Goal: Information Seeking & Learning: Learn about a topic

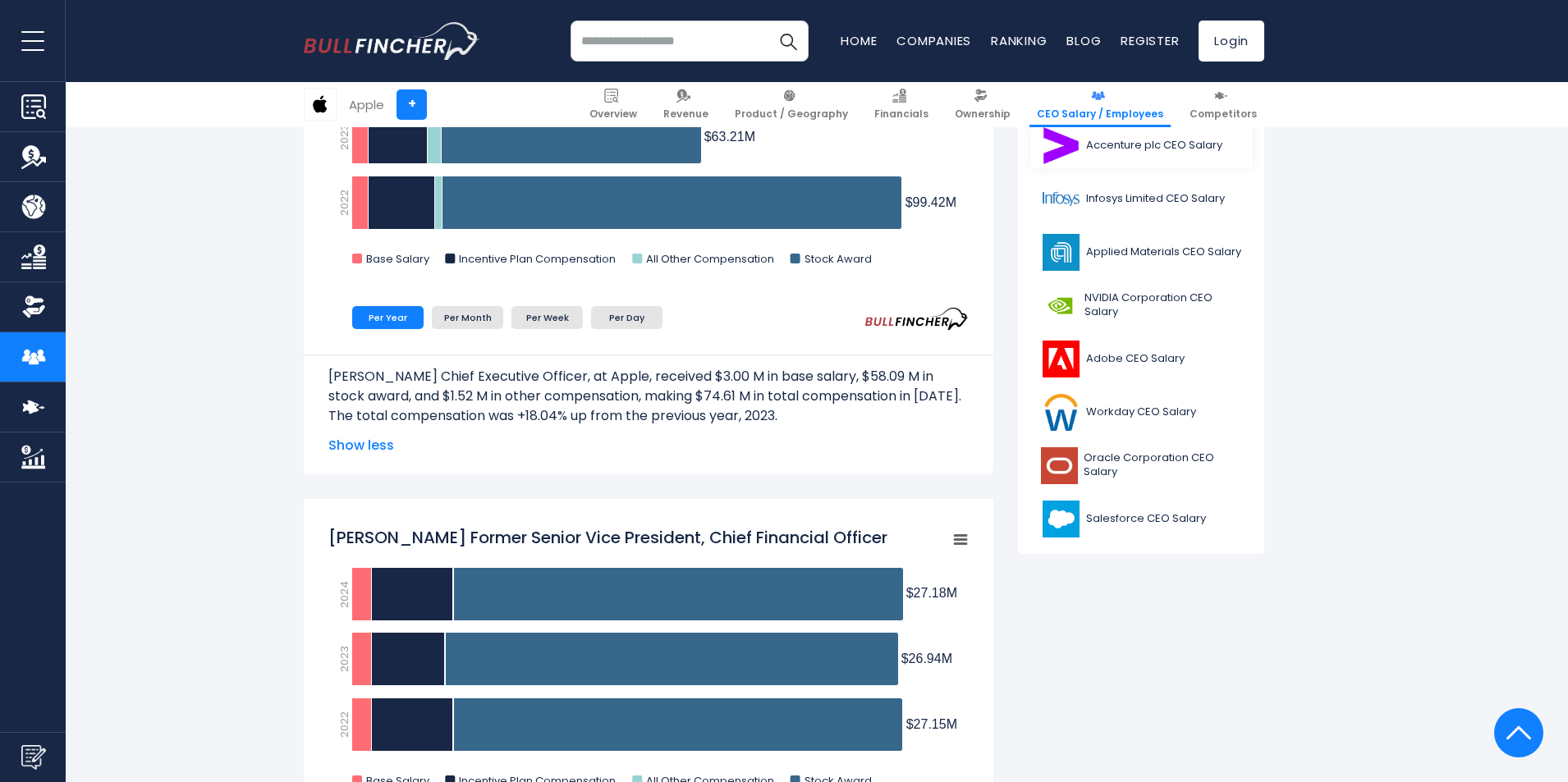
scroll to position [657, 0]
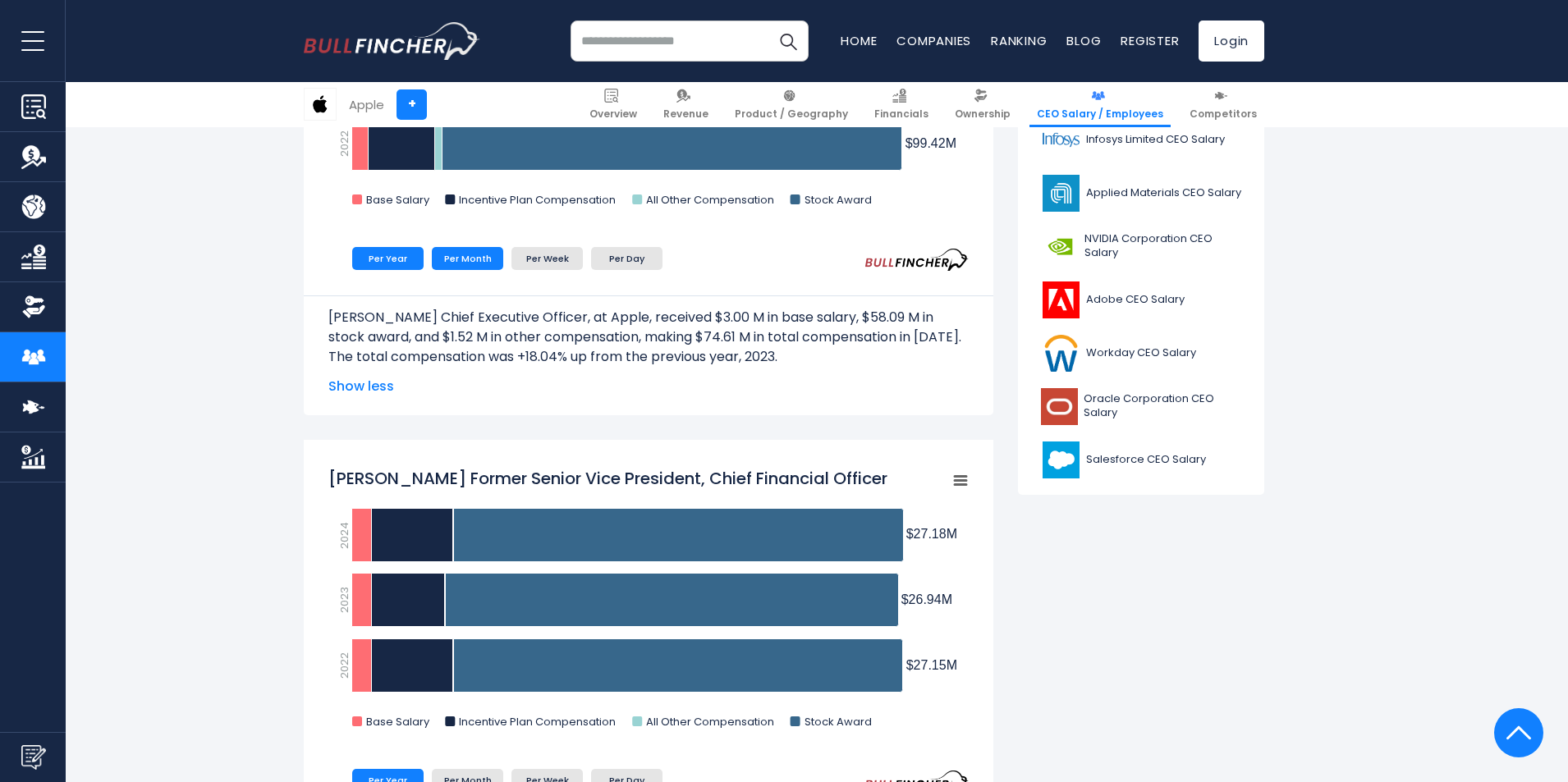
click at [467, 265] on li "Per Month" at bounding box center [468, 258] width 72 height 23
click at [534, 259] on li "Per Week" at bounding box center [547, 258] width 72 height 23
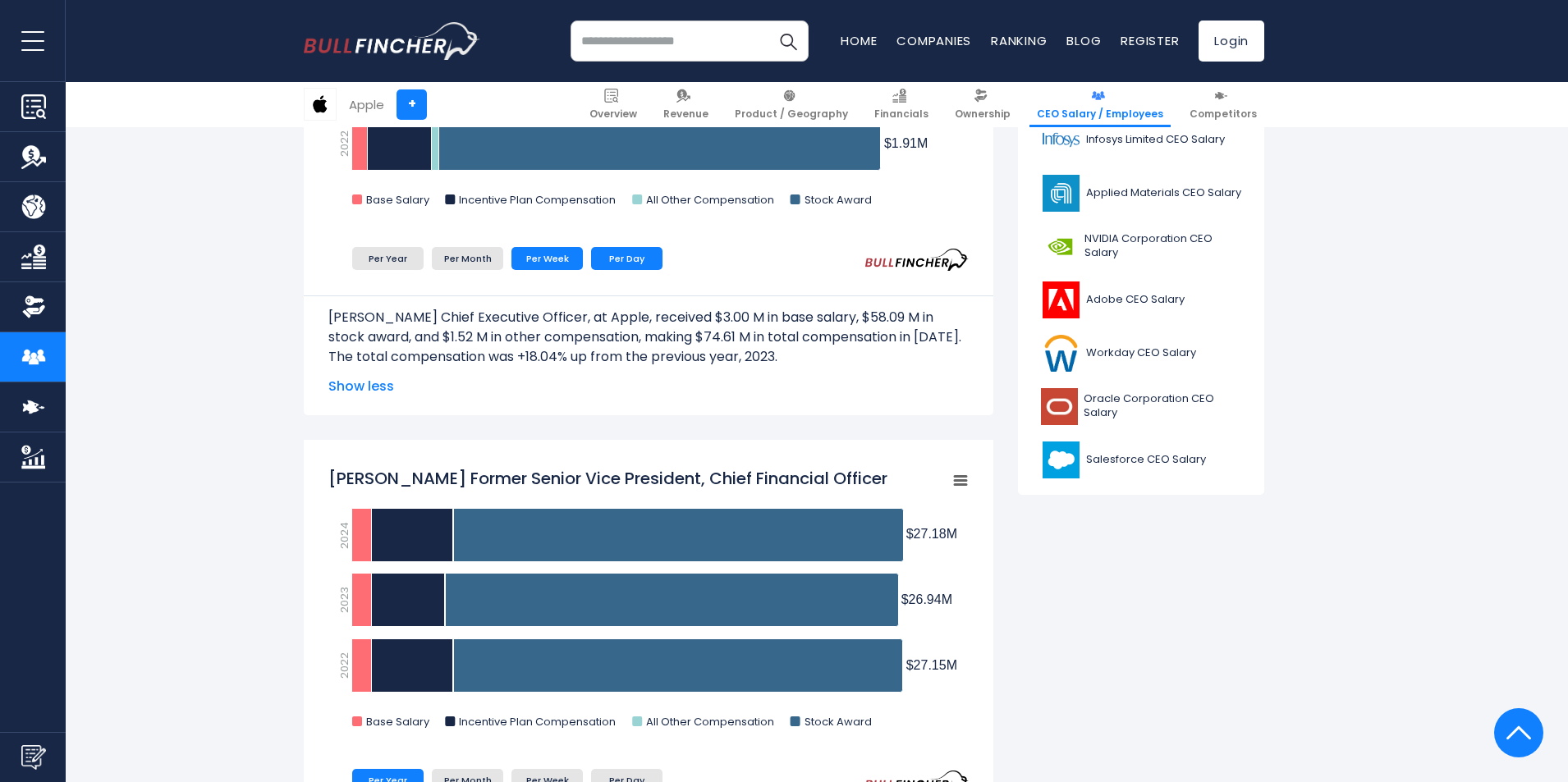
click at [620, 256] on li "Per Day" at bounding box center [627, 258] width 72 height 23
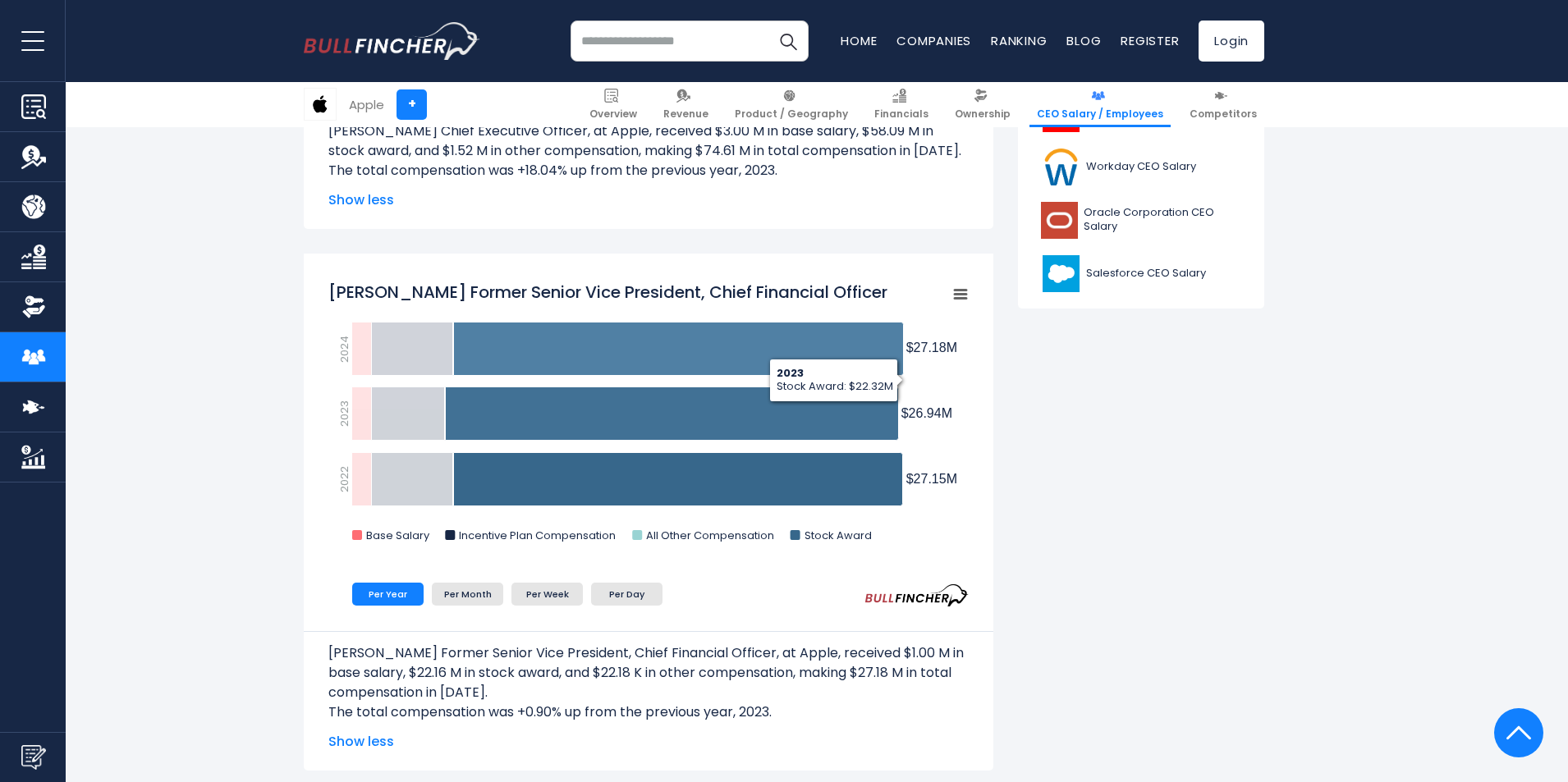
scroll to position [903, 0]
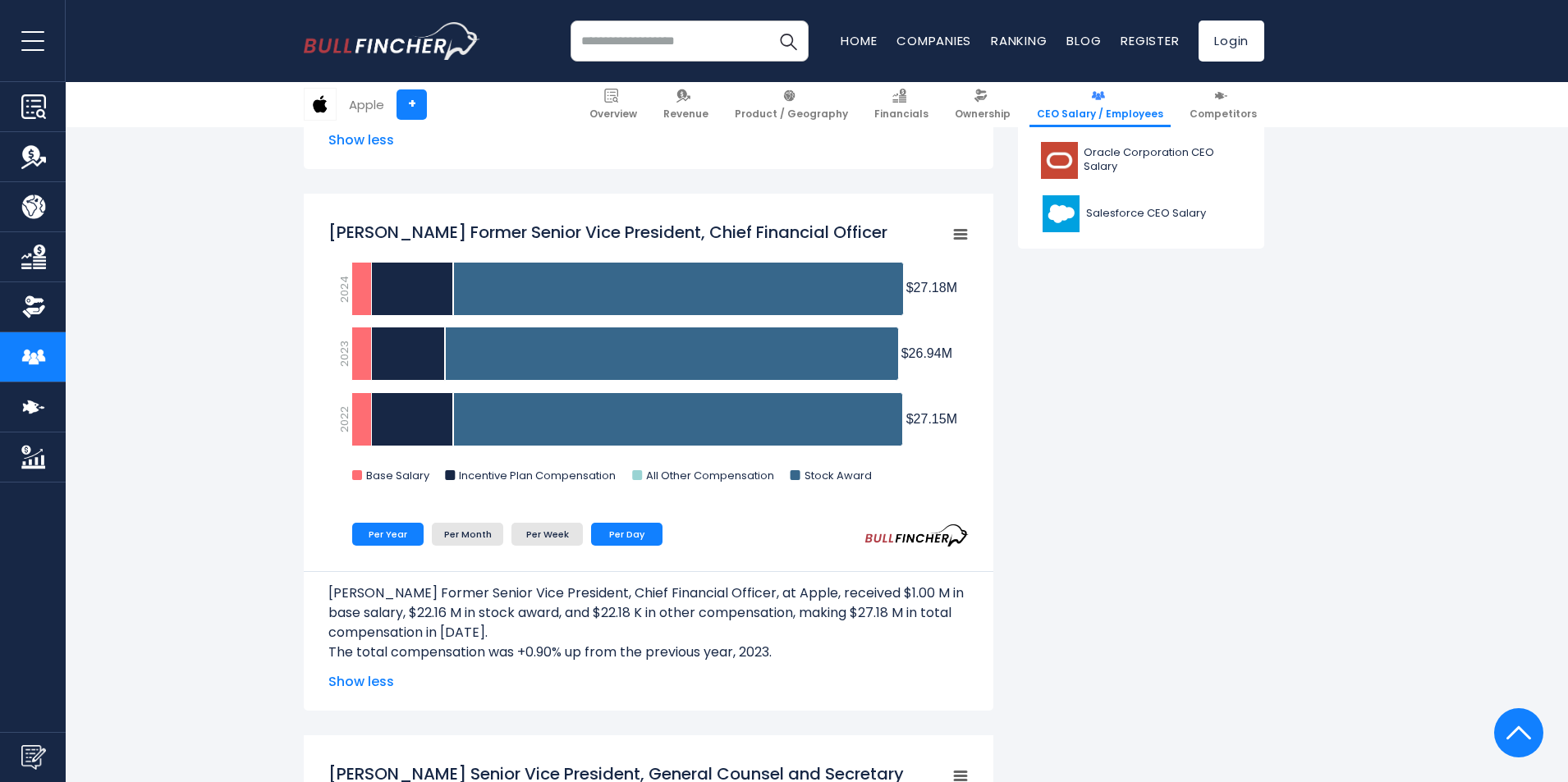
click at [620, 534] on li "Per Day" at bounding box center [627, 534] width 72 height 23
click at [572, 536] on li "Per Week" at bounding box center [547, 534] width 72 height 23
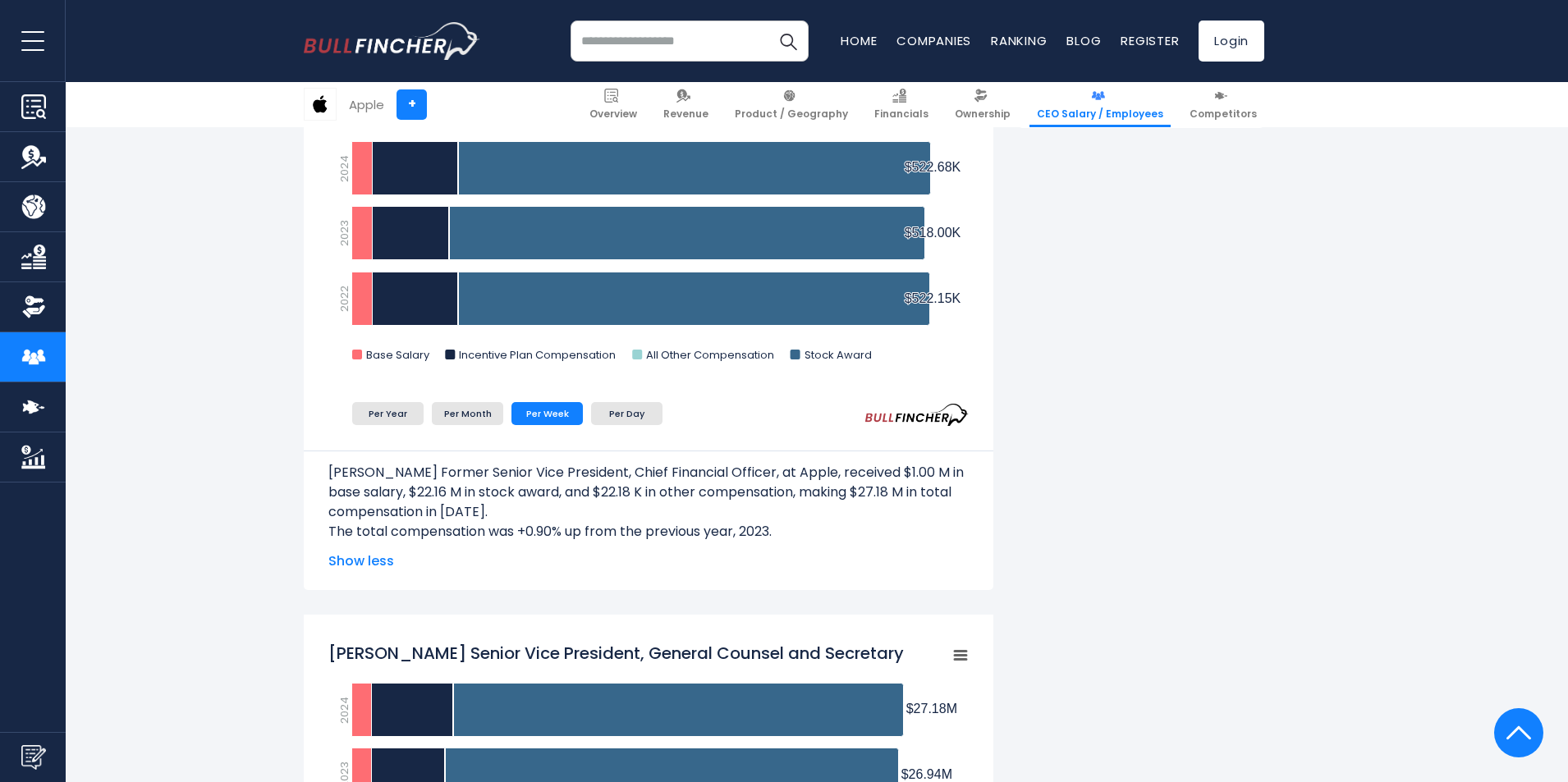
scroll to position [985, 0]
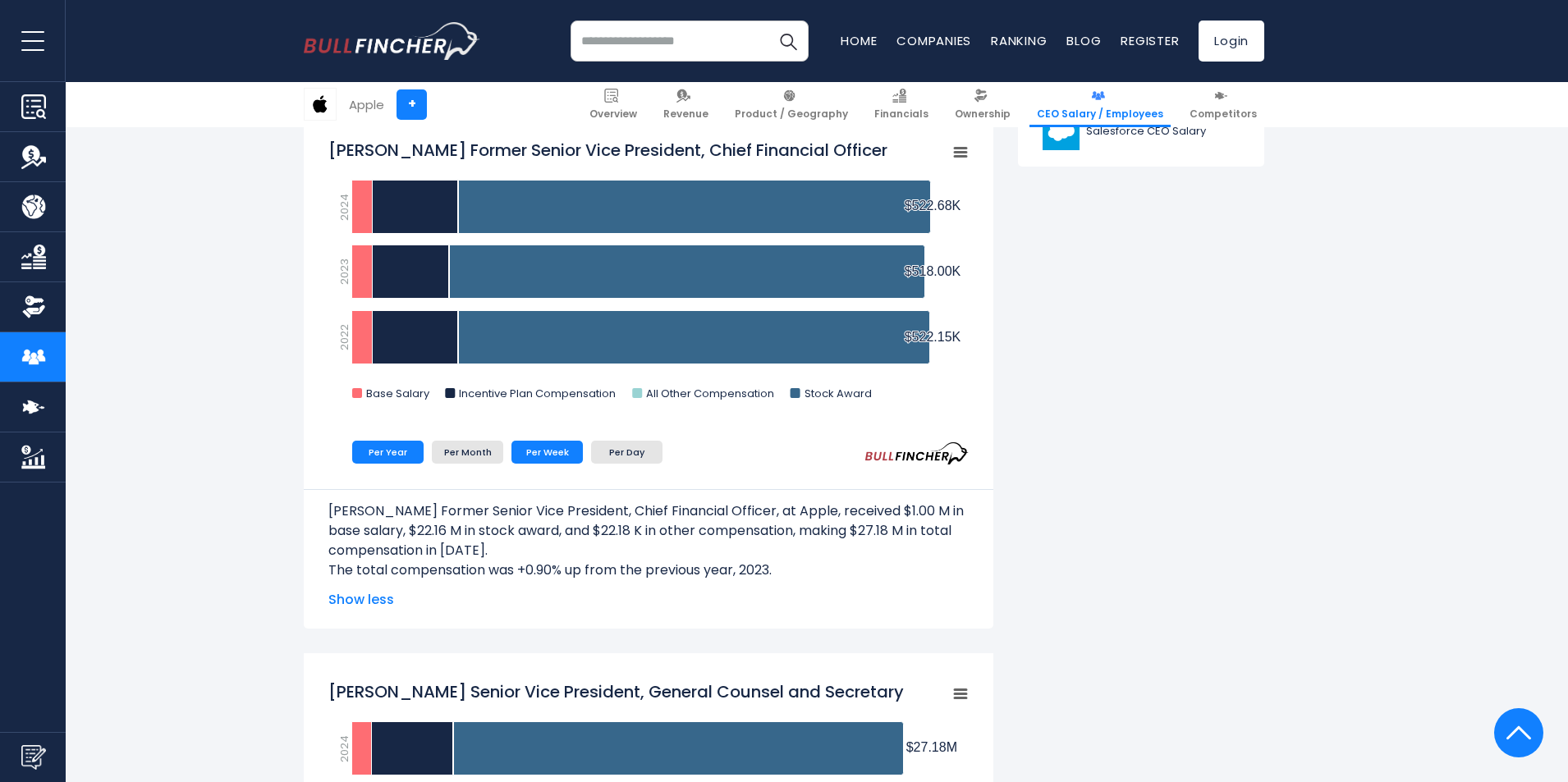
click at [407, 450] on li "Per Year" at bounding box center [388, 452] width 72 height 23
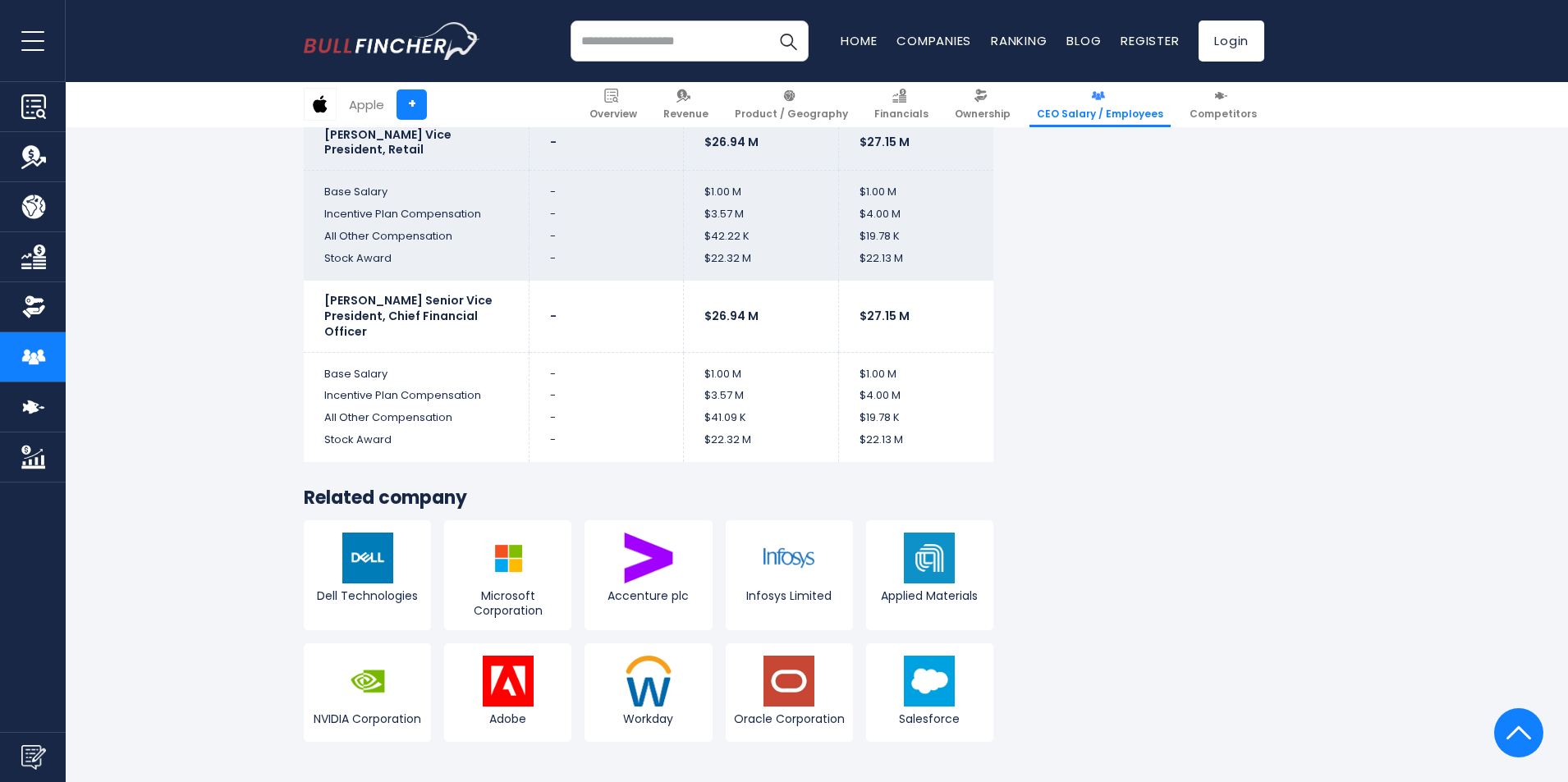
scroll to position [4185, 0]
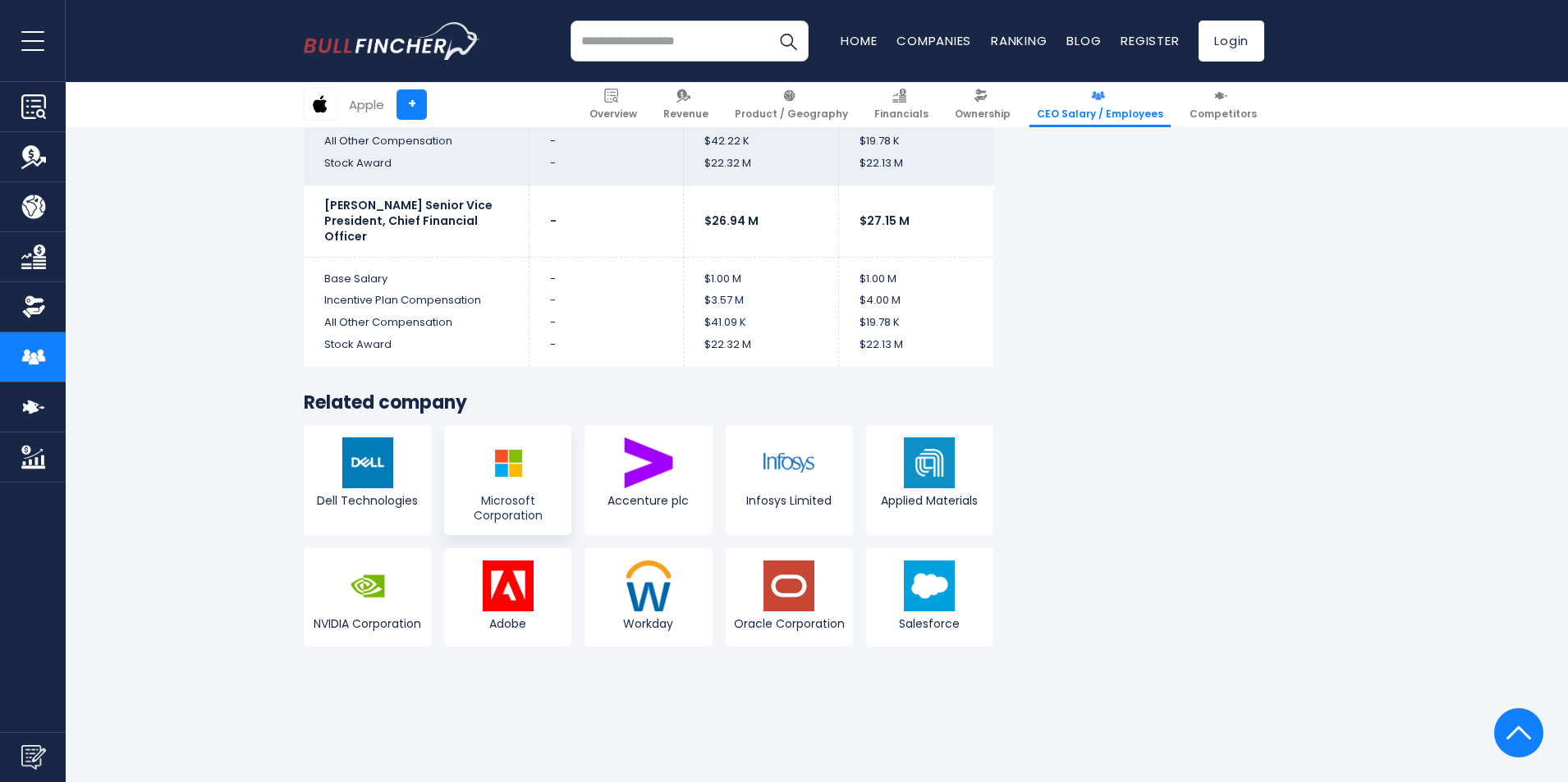
click at [510, 458] on img at bounding box center [508, 462] width 51 height 51
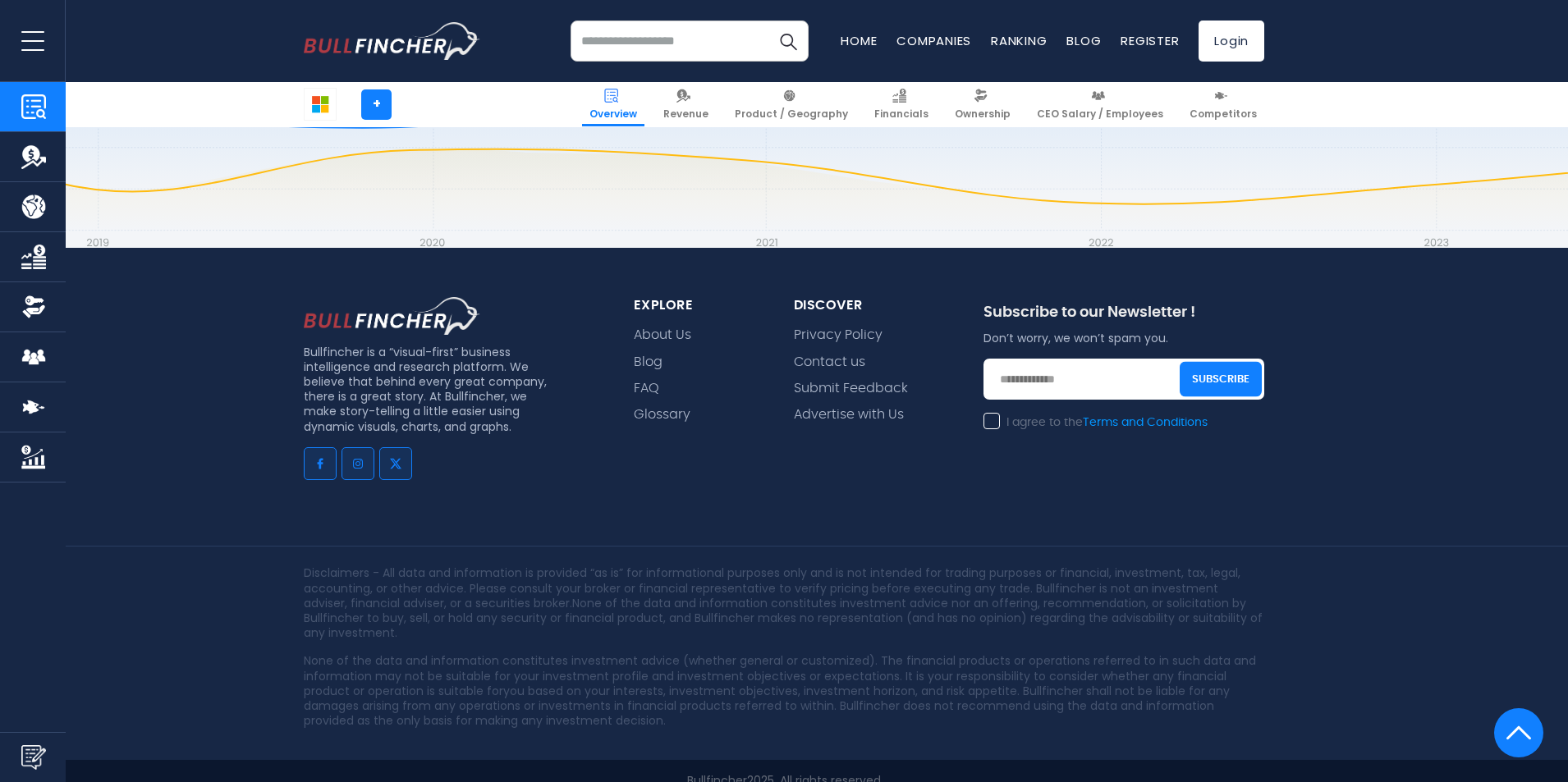
scroll to position [6342, 0]
